Goal: Information Seeking & Learning: Learn about a topic

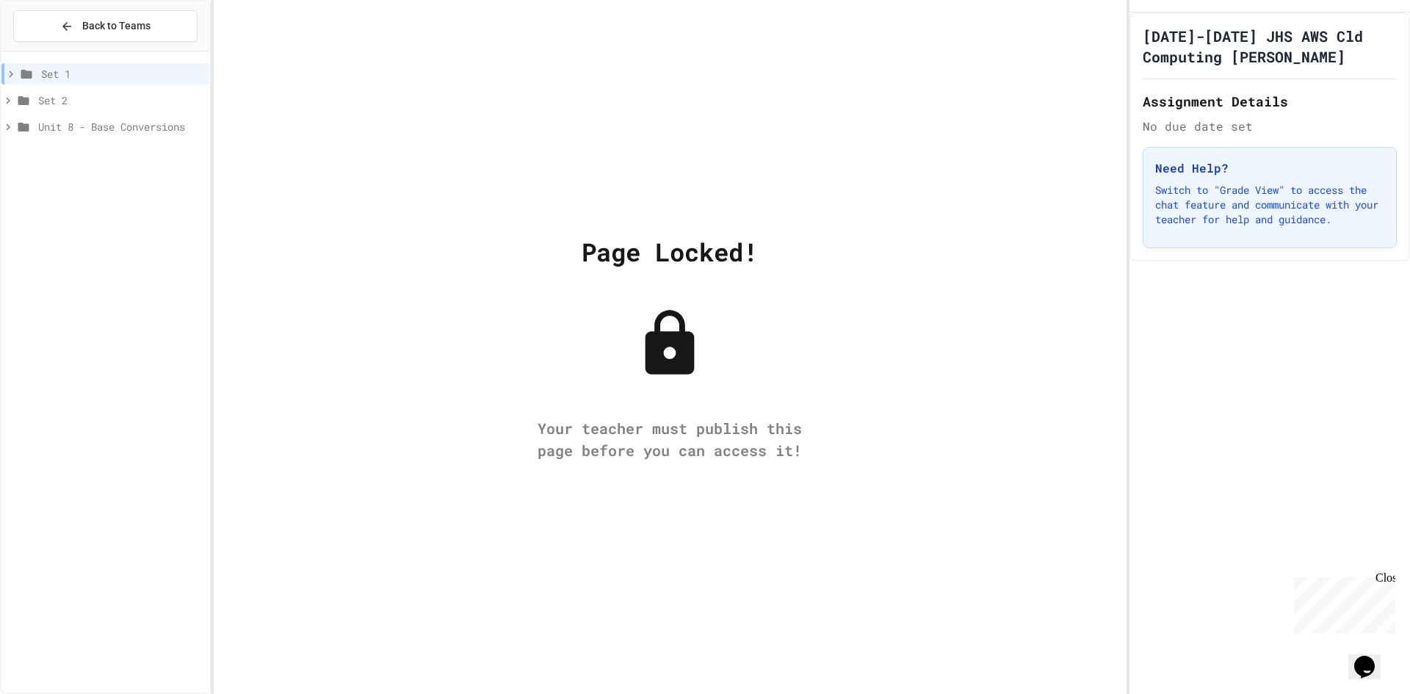
click at [143, 96] on span "Set 2" at bounding box center [120, 100] width 165 height 15
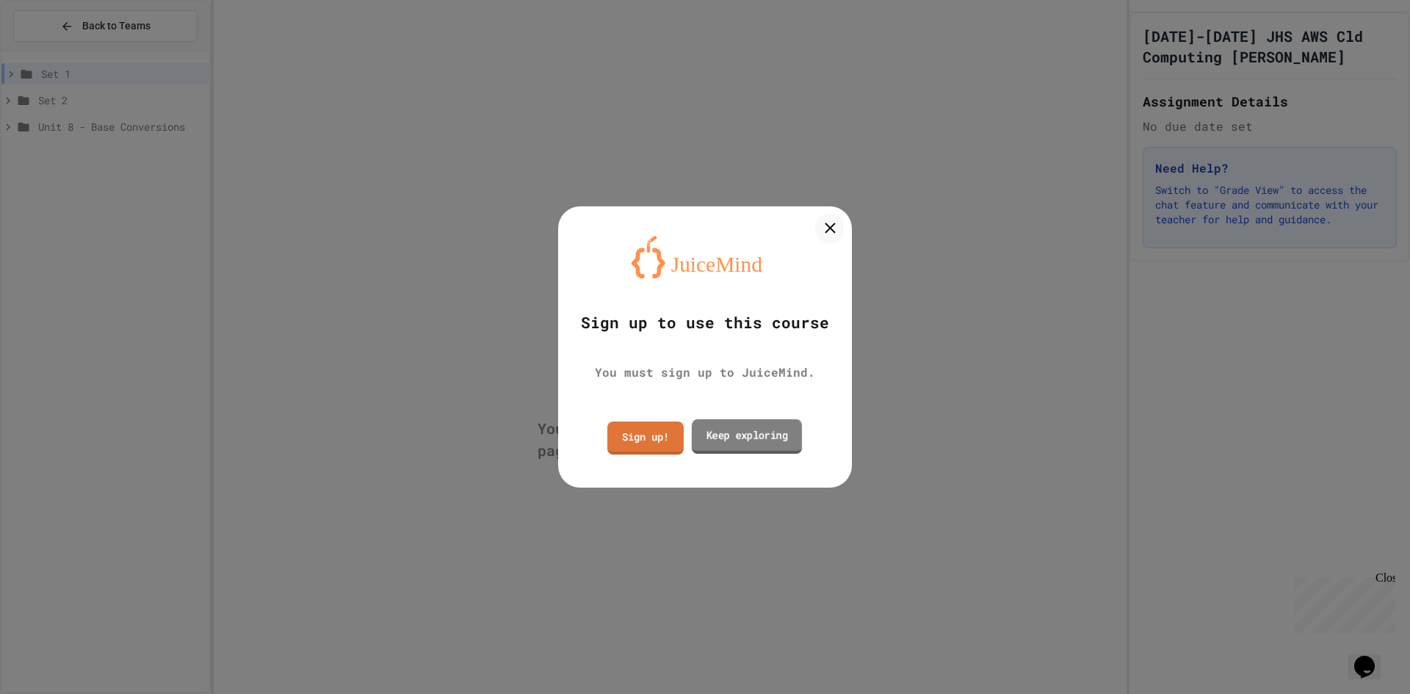
click at [739, 442] on link "Keep exploring" at bounding box center [747, 436] width 110 height 35
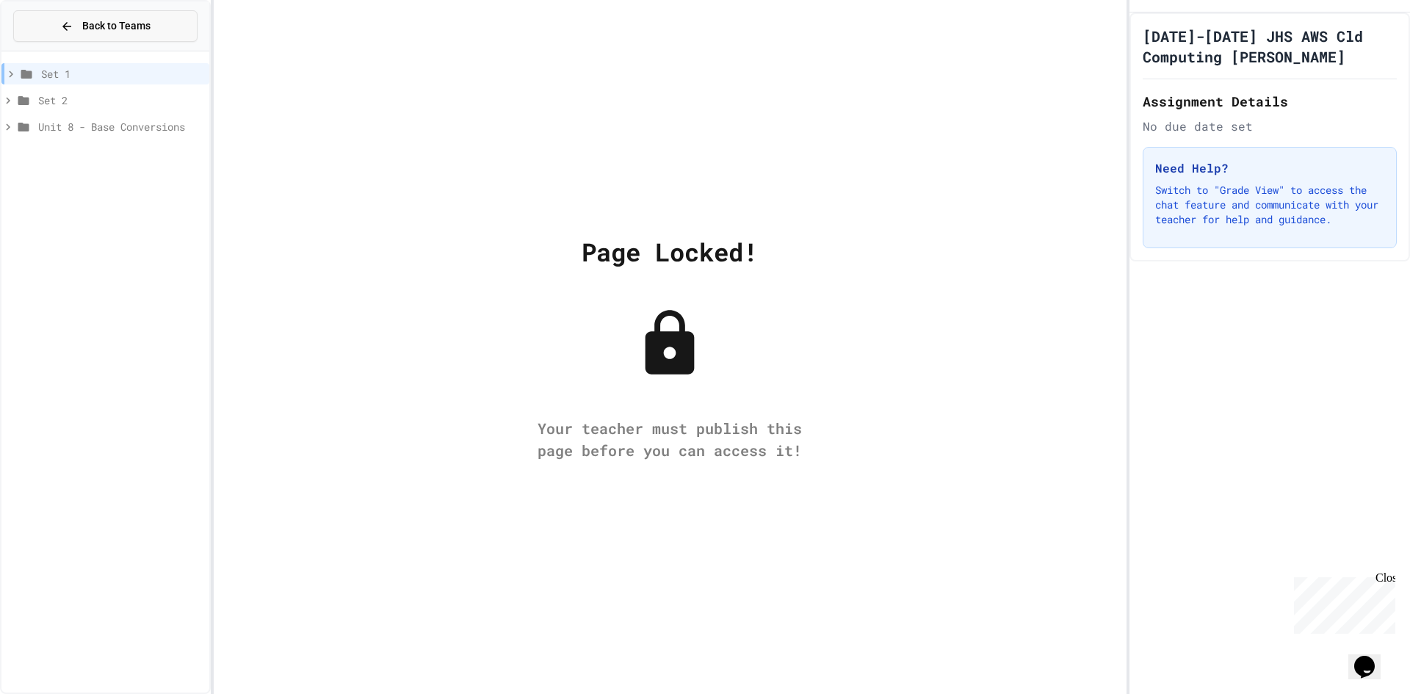
click at [142, 23] on span "Back to Teams" at bounding box center [116, 25] width 68 height 15
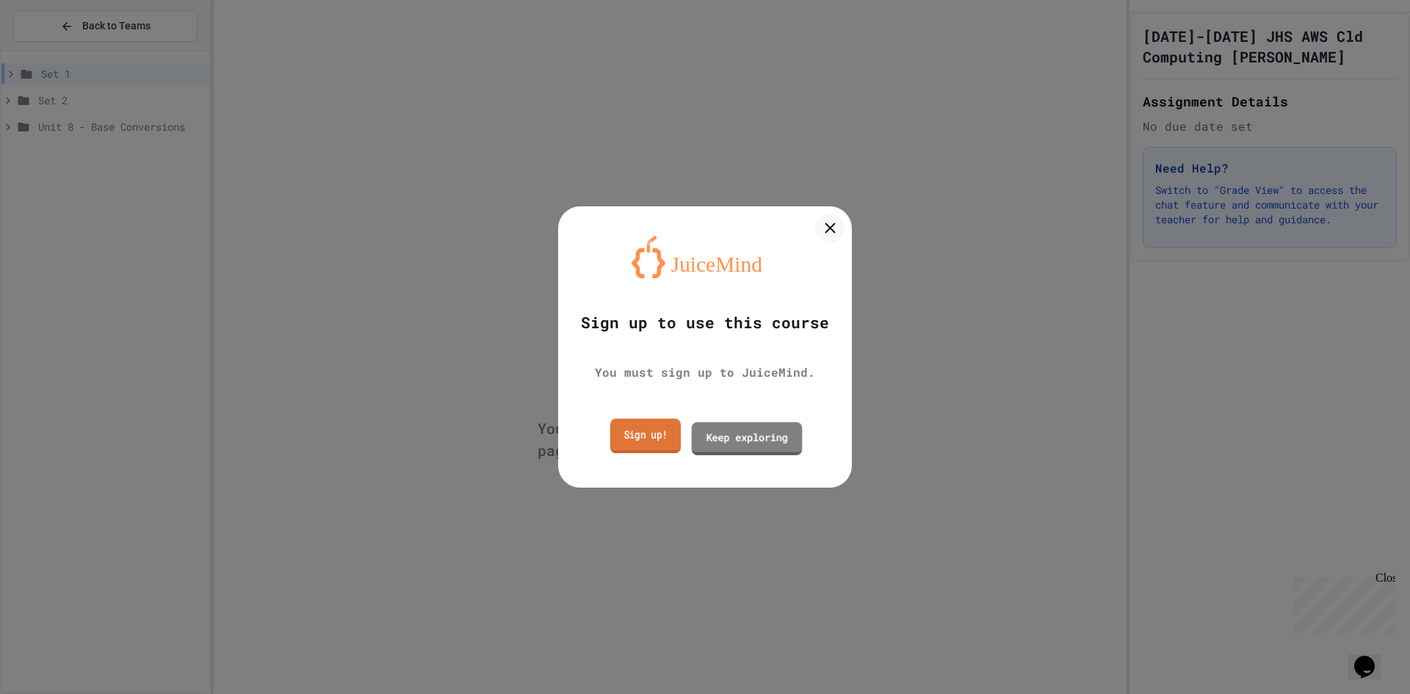
click at [662, 429] on link "Sign up!" at bounding box center [645, 436] width 71 height 35
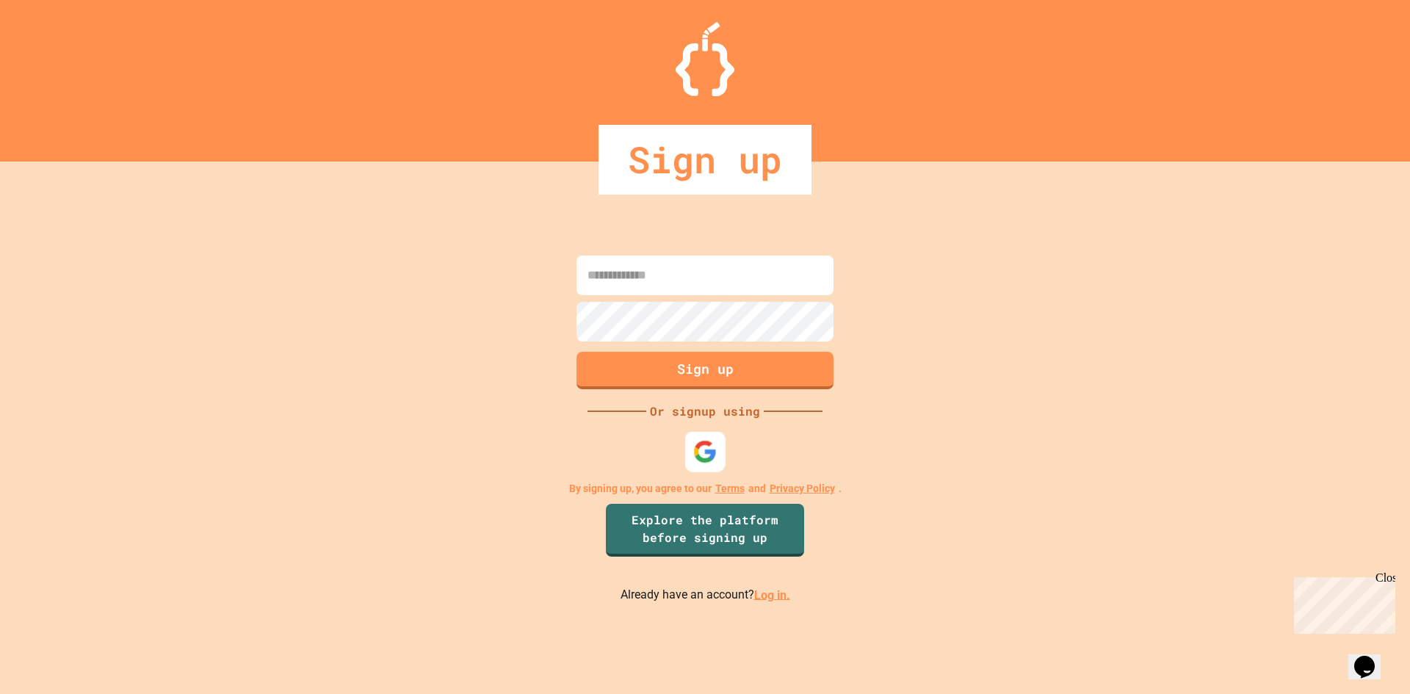
click at [700, 453] on img at bounding box center [705, 451] width 24 height 24
click at [769, 266] on input at bounding box center [705, 276] width 257 height 40
click at [691, 272] on input at bounding box center [705, 276] width 257 height 40
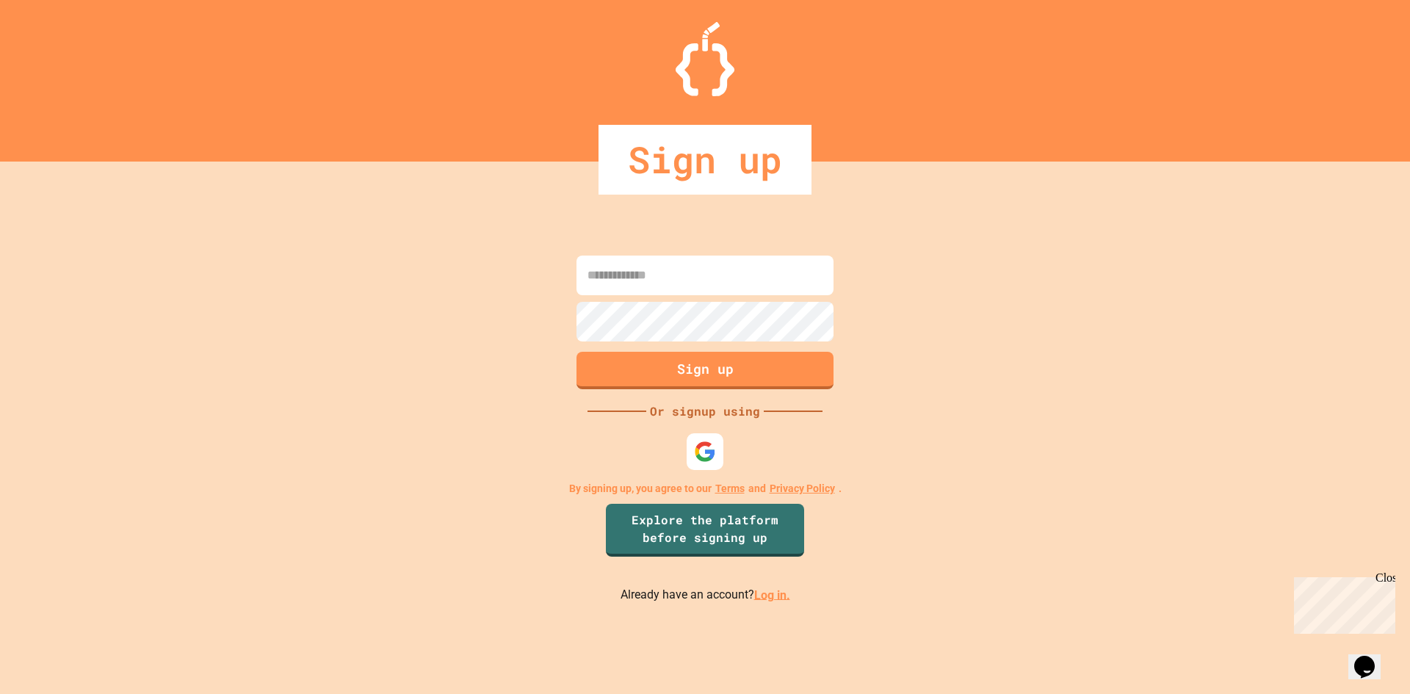
click at [691, 272] on input at bounding box center [705, 276] width 257 height 40
click at [701, 445] on img at bounding box center [705, 451] width 24 height 24
click at [732, 262] on input at bounding box center [705, 276] width 257 height 40
click at [716, 367] on button "Sign up" at bounding box center [705, 369] width 262 height 38
click at [718, 281] on input at bounding box center [705, 276] width 257 height 40
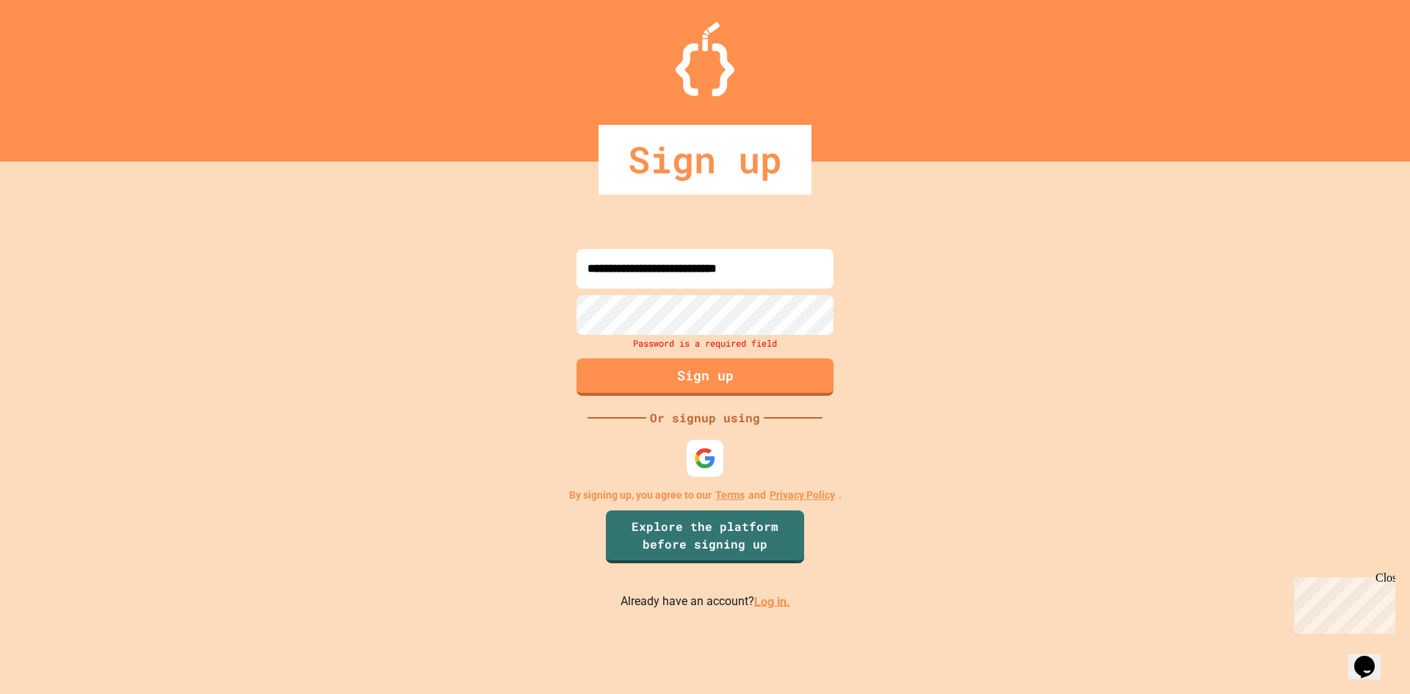
type input "**********"
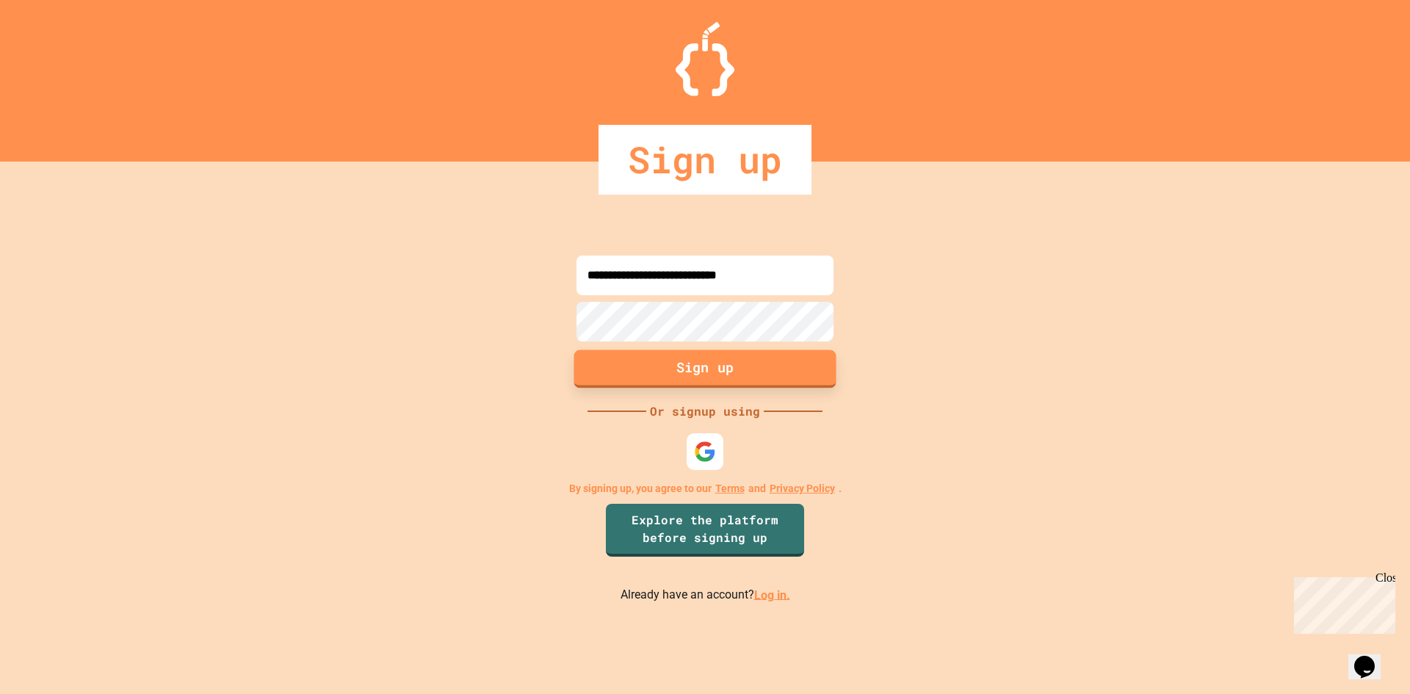
click at [776, 361] on button "Sign up" at bounding box center [705, 369] width 262 height 38
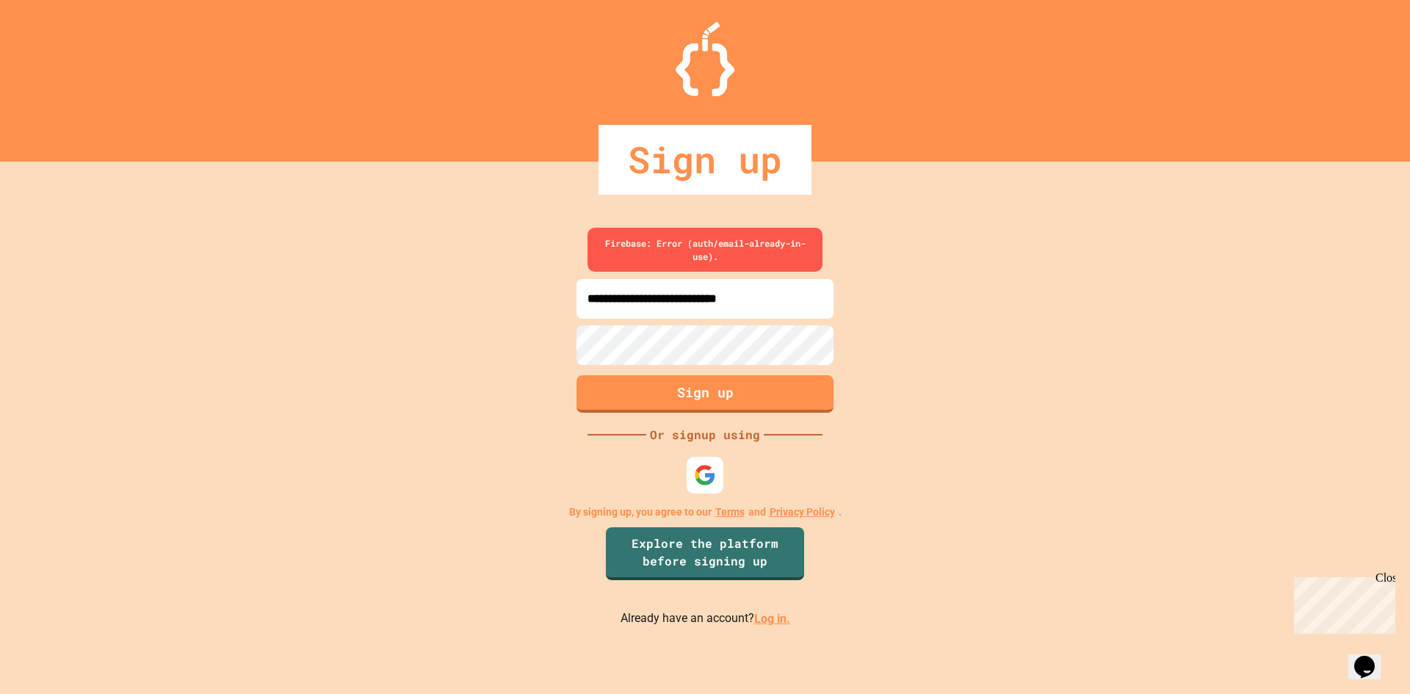
click at [765, 622] on link "Log in." at bounding box center [772, 619] width 36 height 14
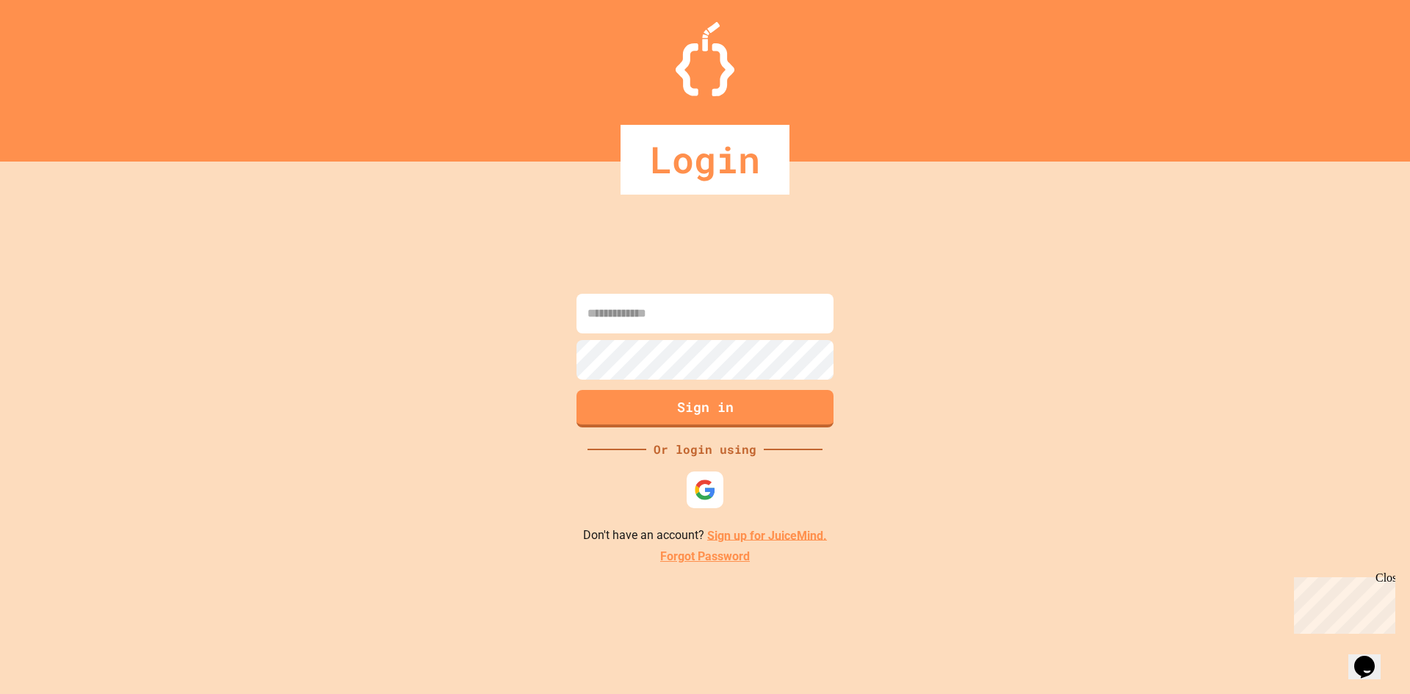
click at [671, 314] on input at bounding box center [705, 314] width 257 height 40
click at [671, 325] on input at bounding box center [705, 314] width 257 height 40
click at [716, 565] on link "Forgot Password" at bounding box center [705, 557] width 90 height 18
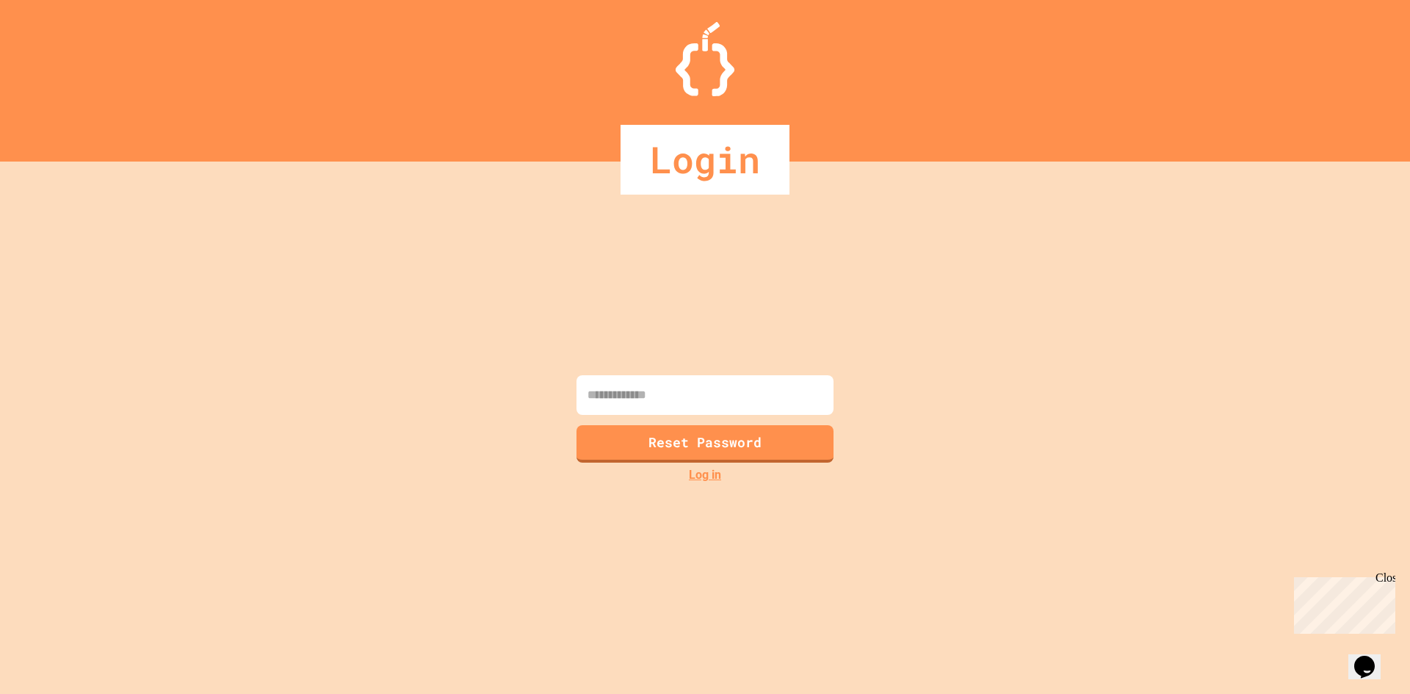
click at [704, 398] on input at bounding box center [705, 395] width 257 height 40
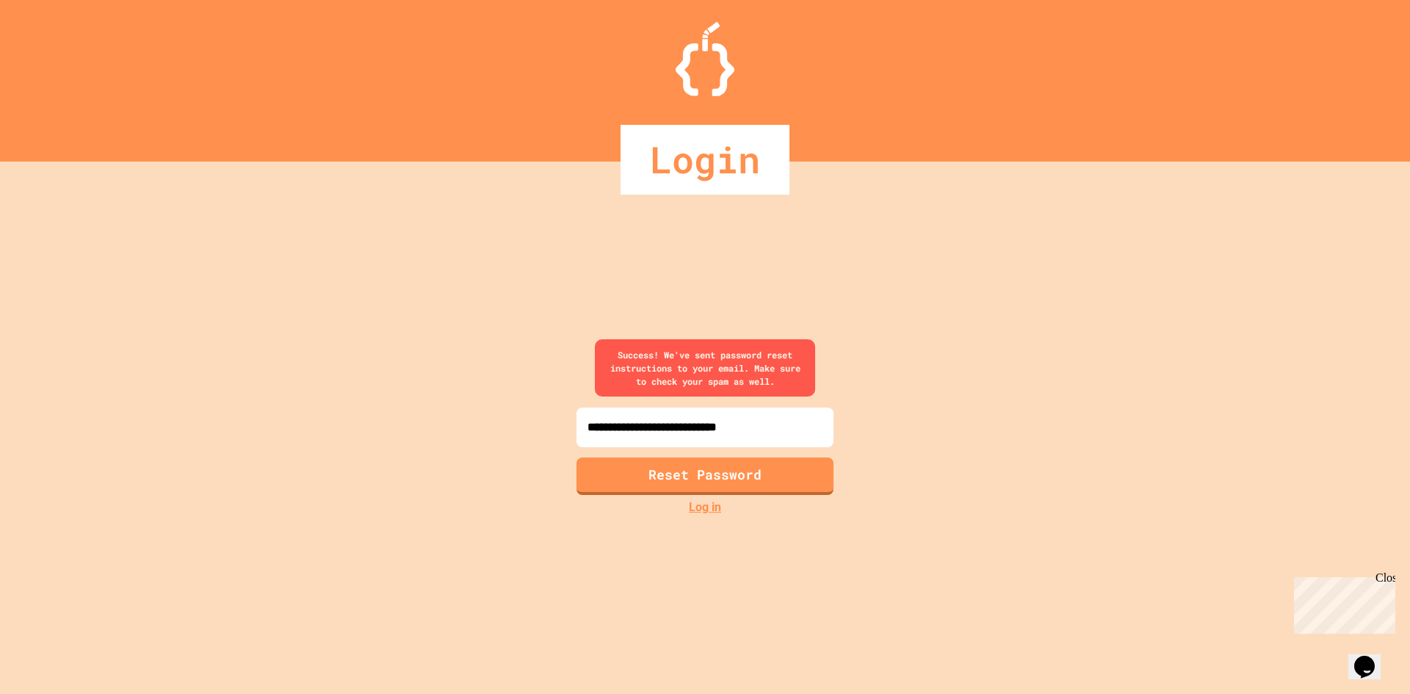
type input "**********"
click at [712, 508] on link "Log in" at bounding box center [705, 508] width 32 height 18
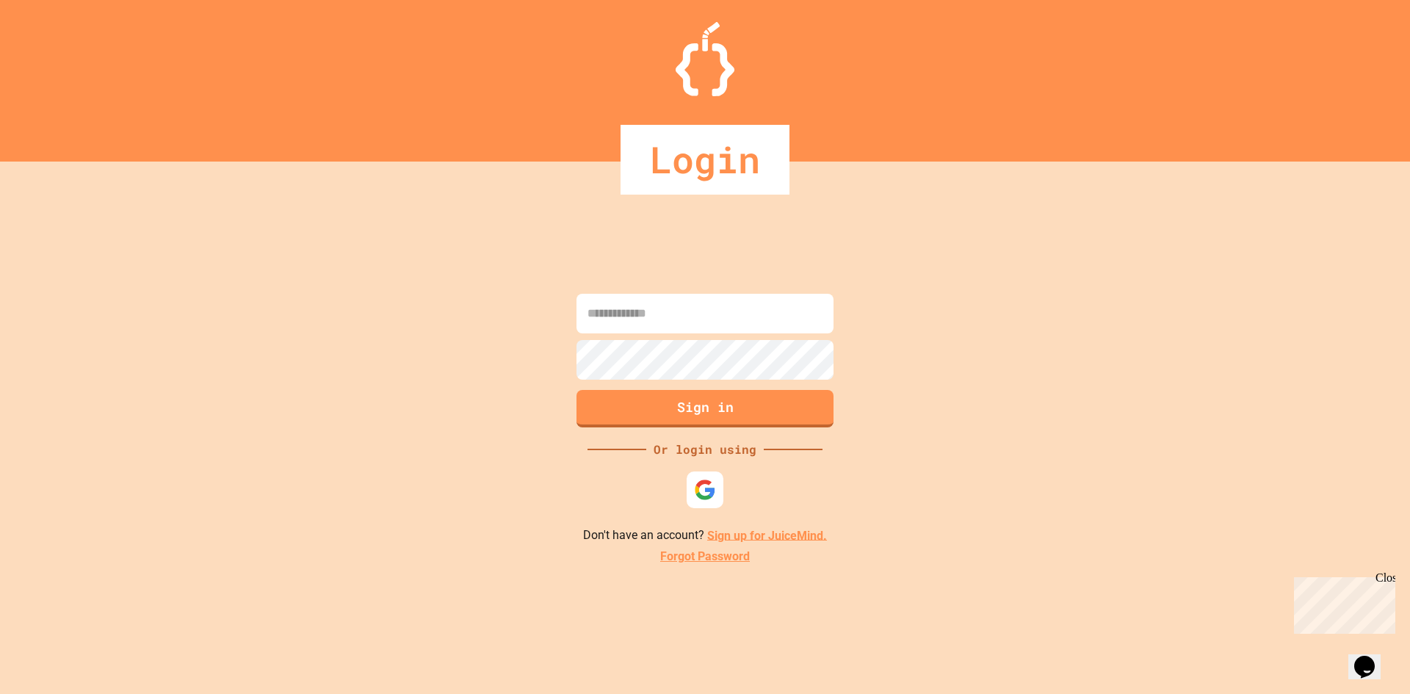
click at [666, 305] on input at bounding box center [705, 314] width 257 height 40
type input "**********"
click at [731, 425] on button "Sign in" at bounding box center [705, 407] width 262 height 38
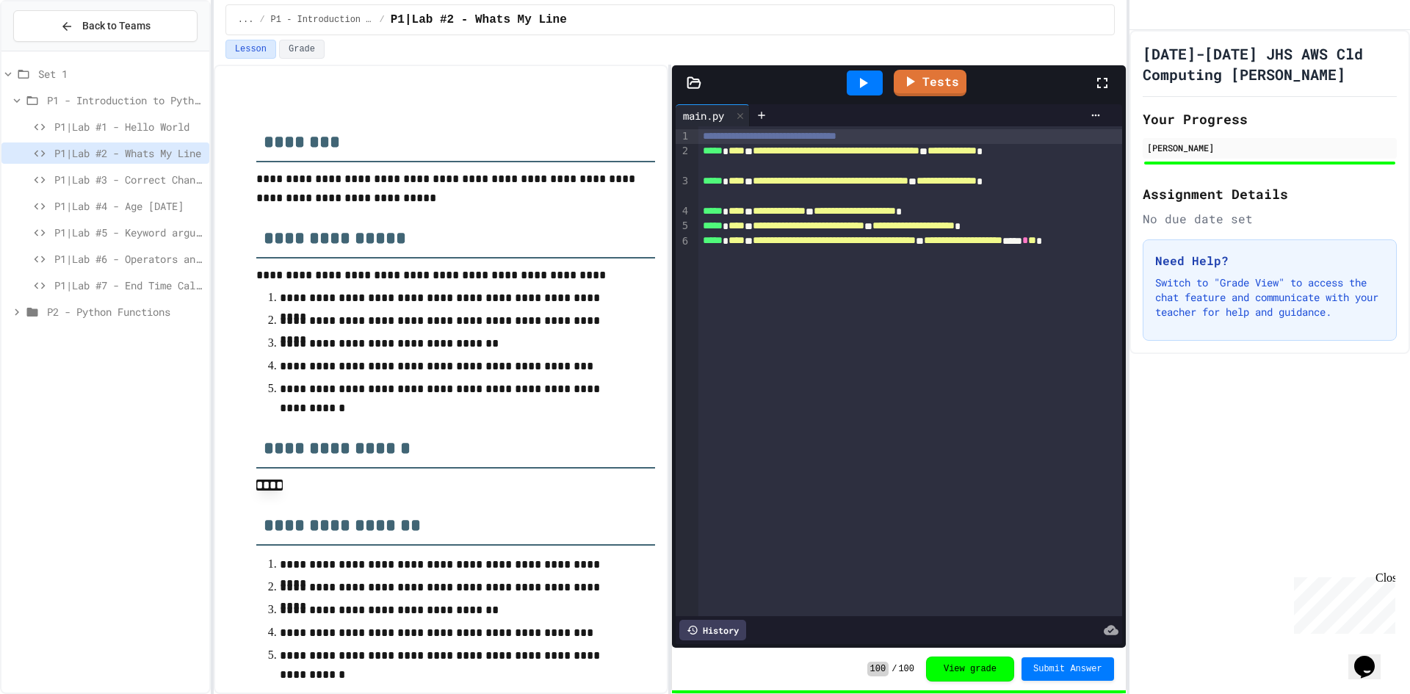
click at [147, 125] on span "P1|Lab #1 - Hello World" at bounding box center [128, 126] width 149 height 15
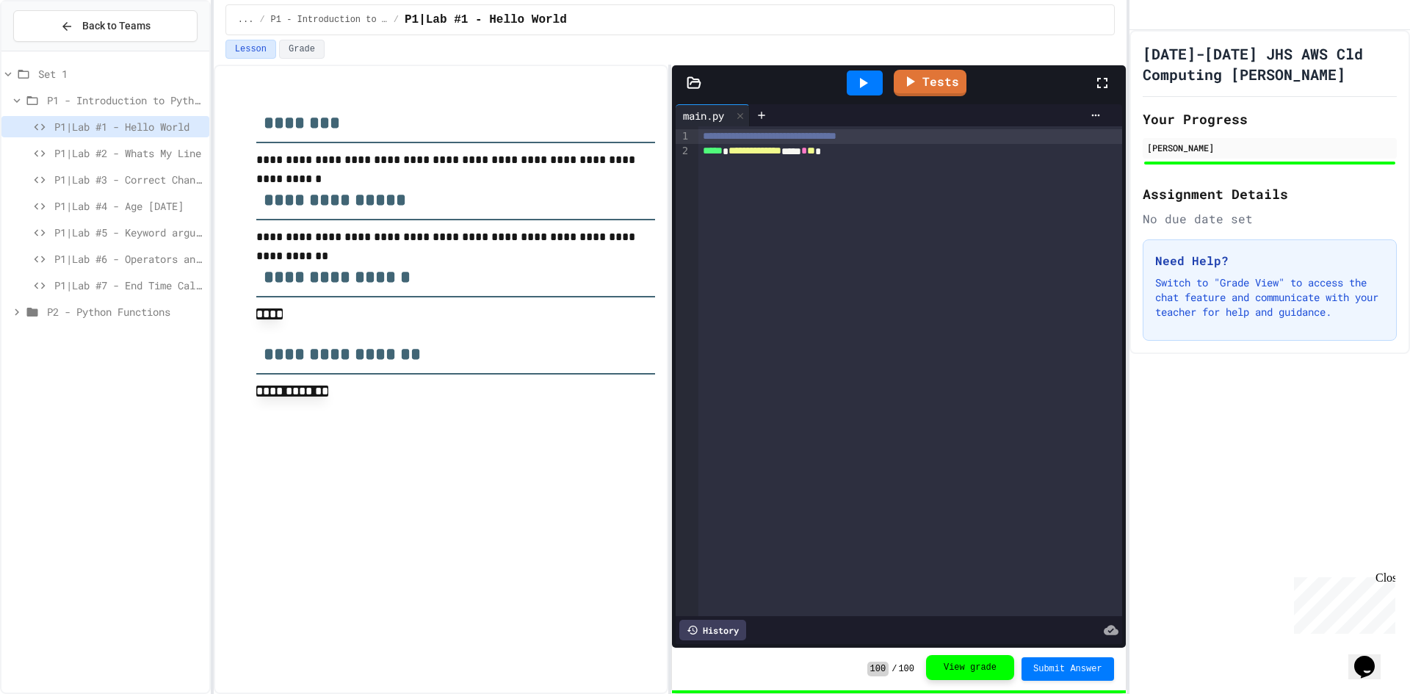
click at [958, 666] on button "View grade" at bounding box center [970, 667] width 88 height 25
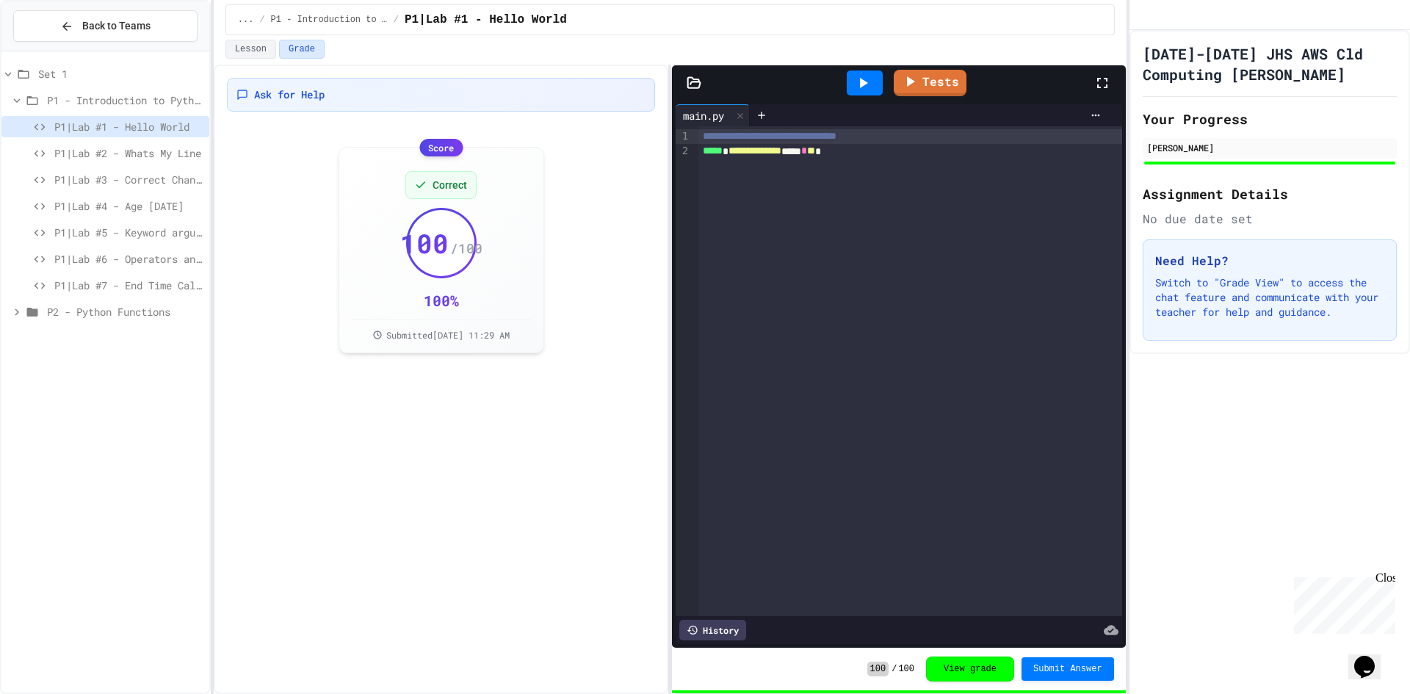
click at [152, 151] on span "P1|Lab #2 - Whats My Line" at bounding box center [128, 152] width 149 height 15
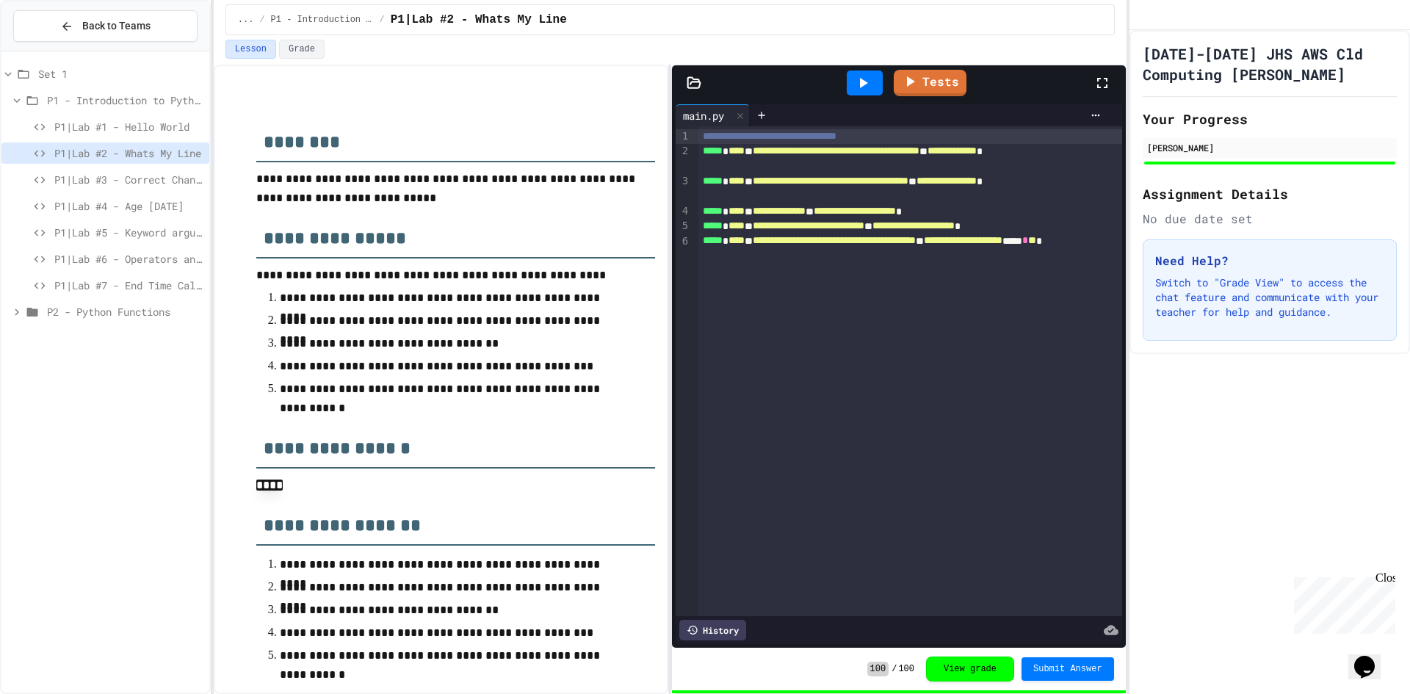
click at [149, 187] on div "P1|Lab #3 - Correct Change" at bounding box center [105, 179] width 208 height 21
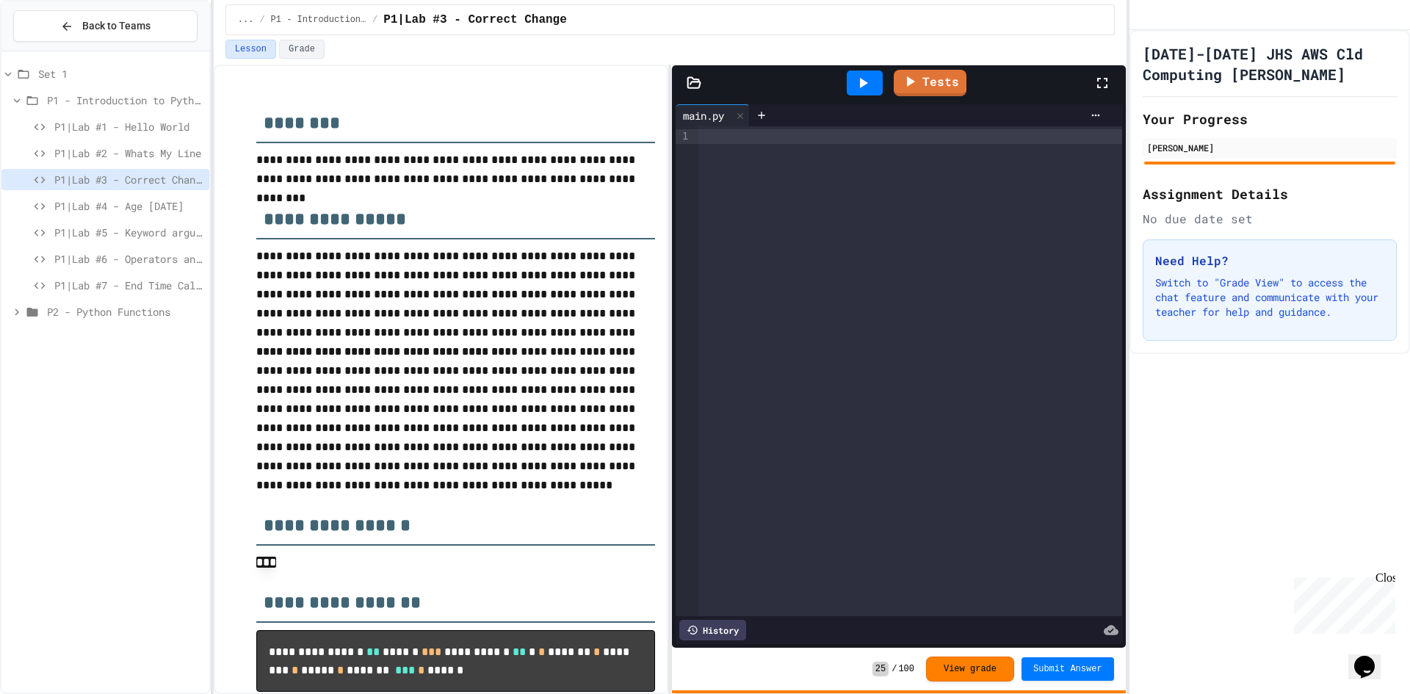
click at [137, 323] on div "P2 - Python Functions" at bounding box center [105, 314] width 208 height 26
click at [143, 312] on span "P2 - Python Functions" at bounding box center [125, 311] width 156 height 15
click at [142, 342] on span "P2|Lab #1-Math Formulas" at bounding box center [128, 338] width 149 height 15
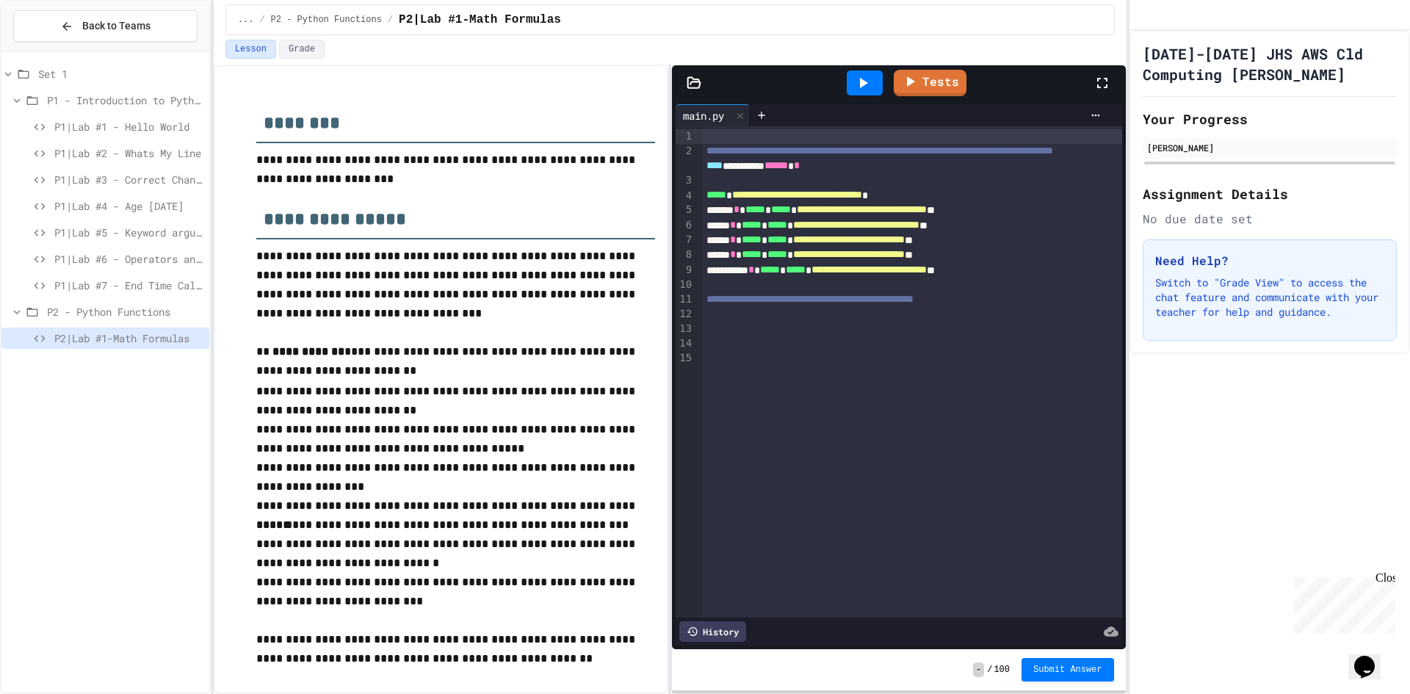
click at [904, 322] on div at bounding box center [912, 314] width 420 height 15
